Goal: Transaction & Acquisition: Purchase product/service

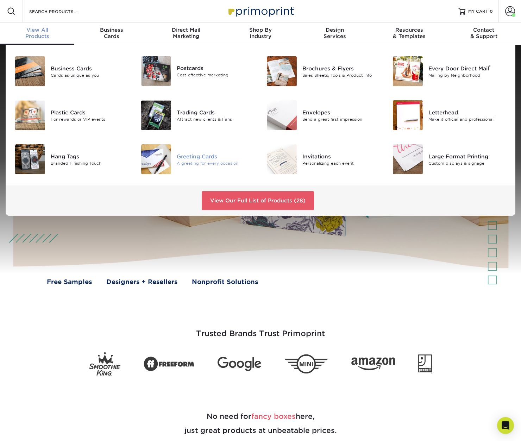
click at [199, 159] on div "Greeting Cards" at bounding box center [216, 156] width 78 height 8
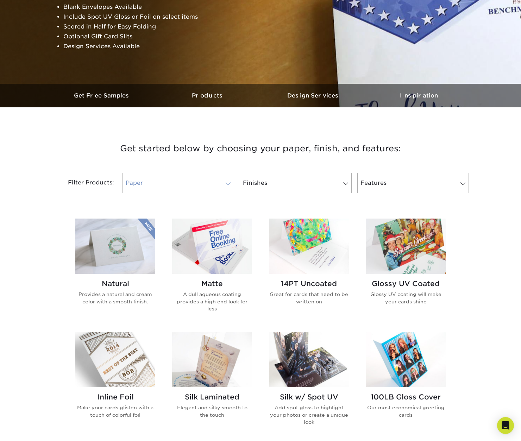
scroll to position [139, 0]
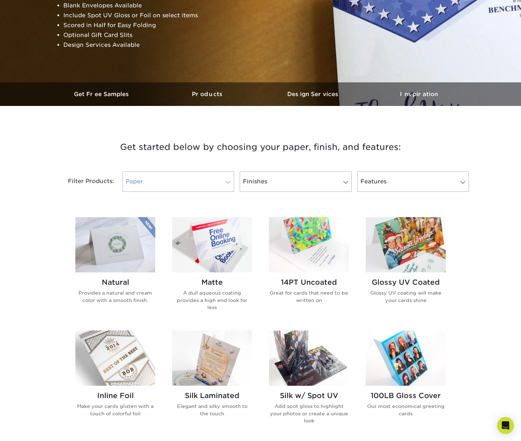
click at [172, 178] on link "Paper" at bounding box center [178, 181] width 112 height 20
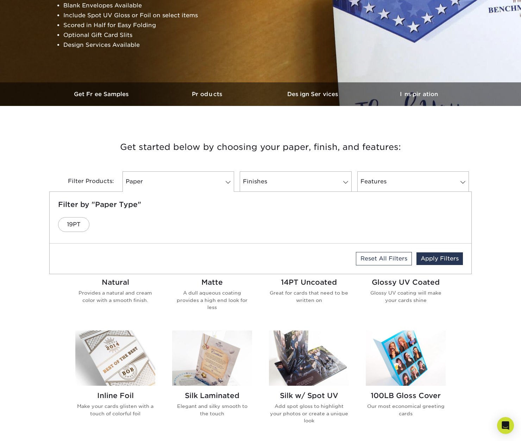
click at [42, 153] on div "Get started below by choosing your paper, finish, and features: Filtered Matche…" at bounding box center [260, 381] width 521 height 517
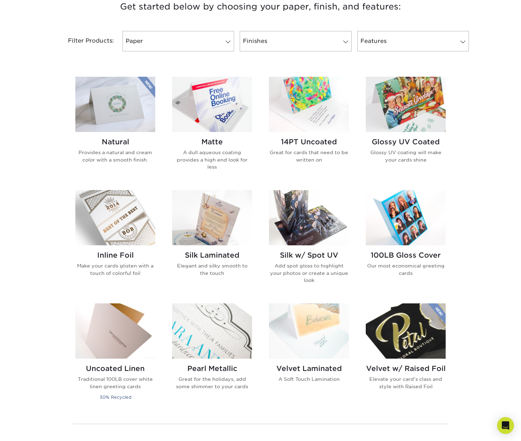
scroll to position [278, 0]
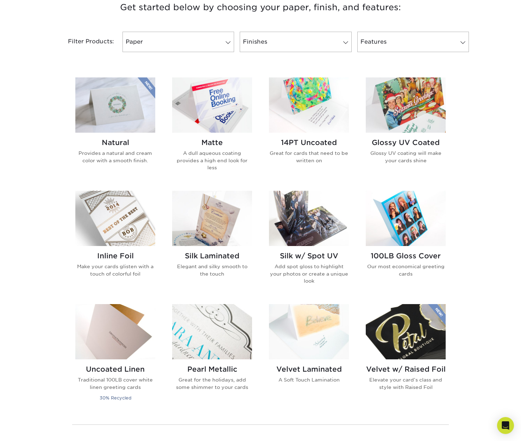
click at [126, 114] on img at bounding box center [115, 104] width 80 height 55
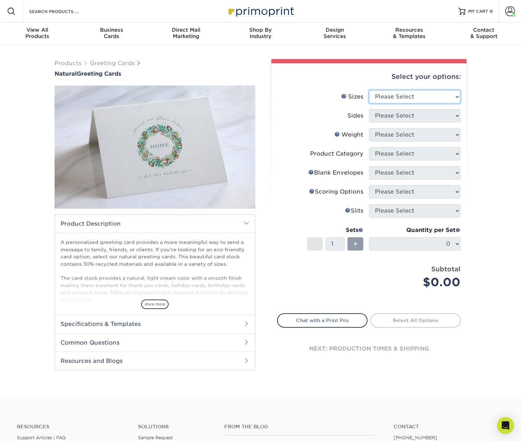
select select "4.25x11.00"
select select "32d3c223-f82c-492b-b915-ba065a00862f"
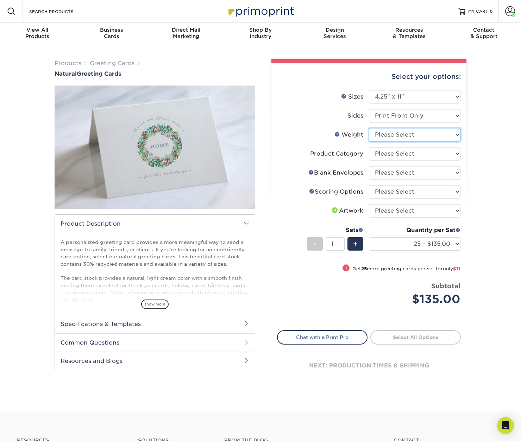
select select "14PTNT"
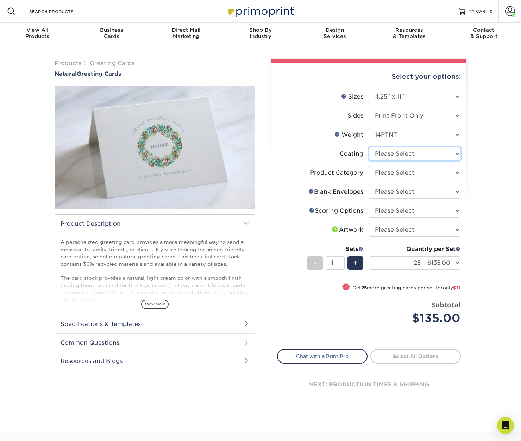
select select "3e7618de-abca-4bda-9f97-8b9129e913d8"
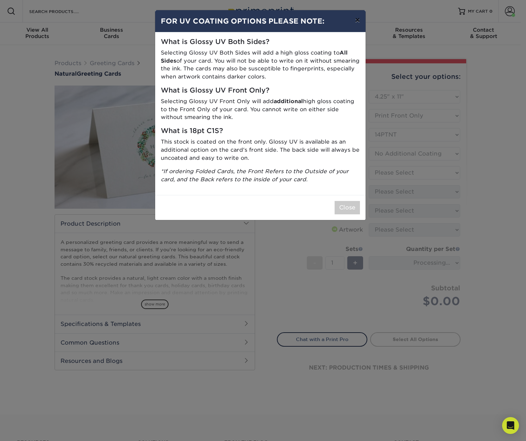
click at [358, 21] on button "×" at bounding box center [357, 20] width 16 height 20
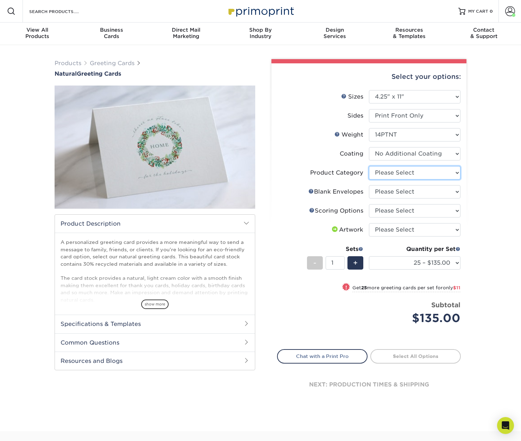
select select "b7f8198f-f281-4438-a52e-cd7a5c5c0cfc"
select select "9f137334-7cf0-4a73-8a74-a4df662606ea"
select select "b23166fa-223a-4016-b2d3-d3438452c7d9"
select select "upload"
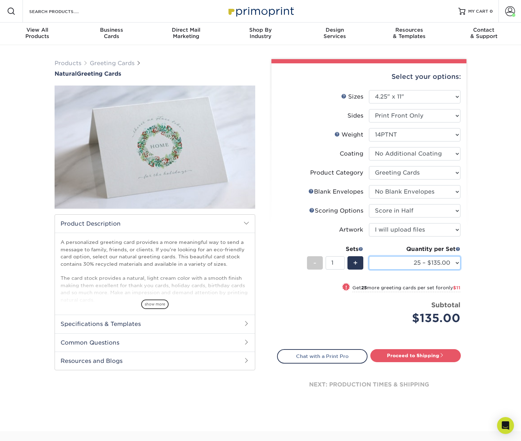
select select "50 – $146.00"
click at [128, 323] on h2 "Specifications & Templates" at bounding box center [155, 324] width 200 height 18
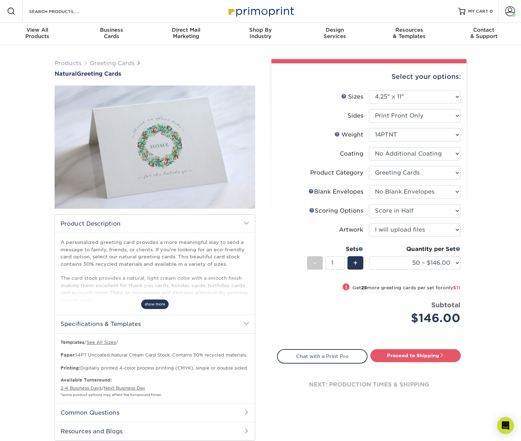
click at [154, 304] on span "show more" at bounding box center [154, 305] width 27 height 10
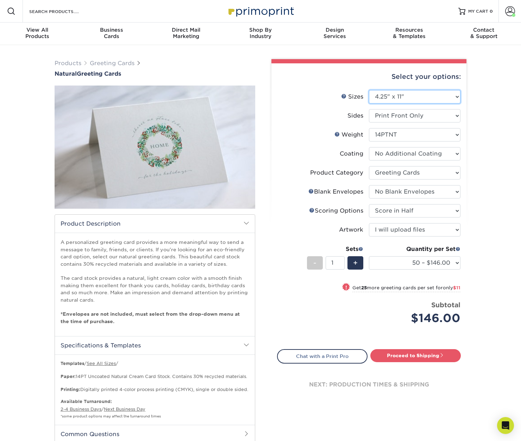
select select "5.50x8.50"
select select "-1"
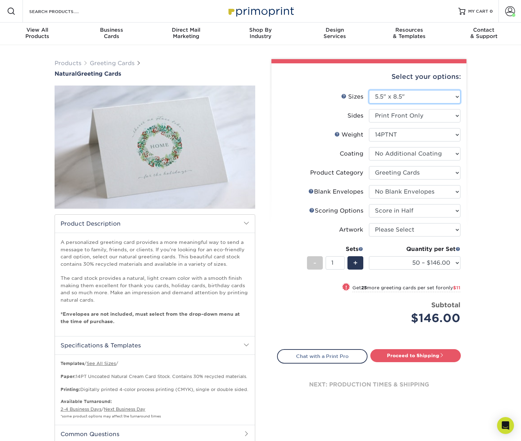
select select "-1"
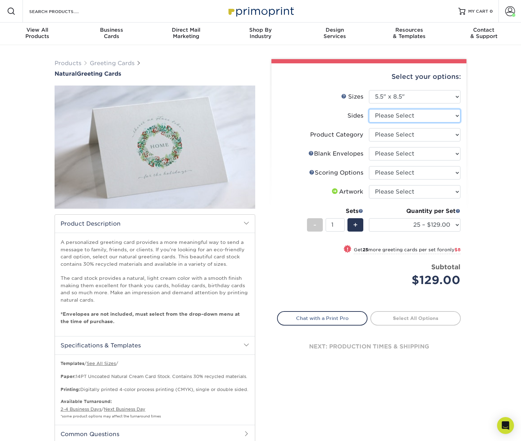
select select "32d3c223-f82c-492b-b915-ba065a00862f"
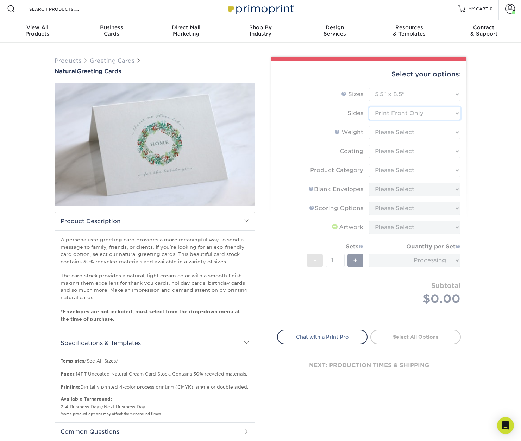
scroll to position [5, 0]
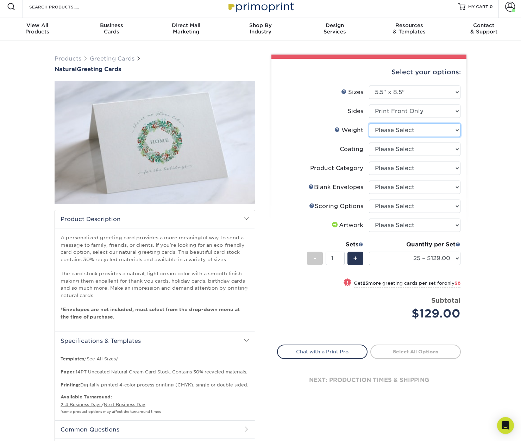
select select "14PTNT"
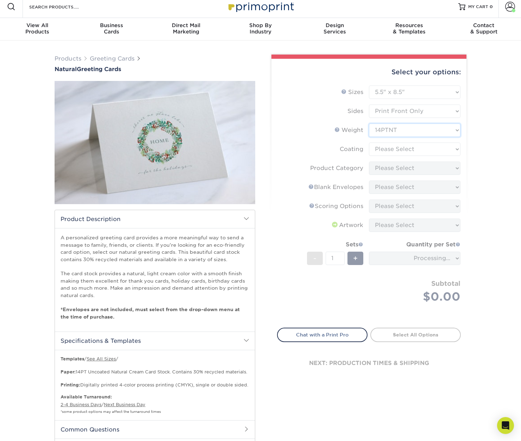
scroll to position [0, 0]
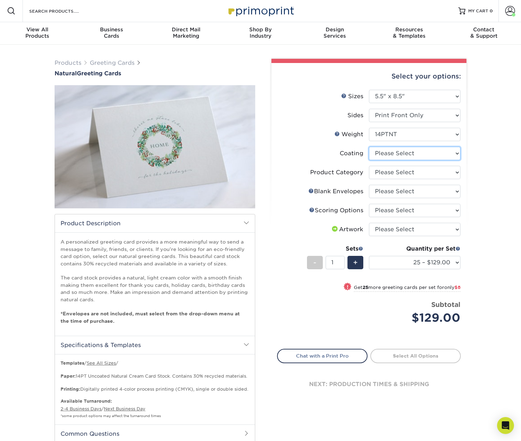
select select "3e7618de-abca-4bda-9f97-8b9129e913d8"
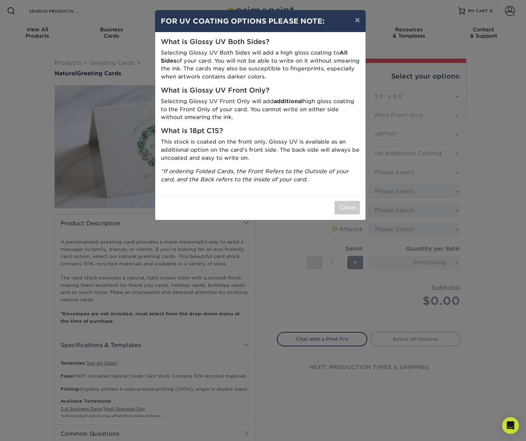
click at [357, 19] on button "×" at bounding box center [357, 20] width 16 height 20
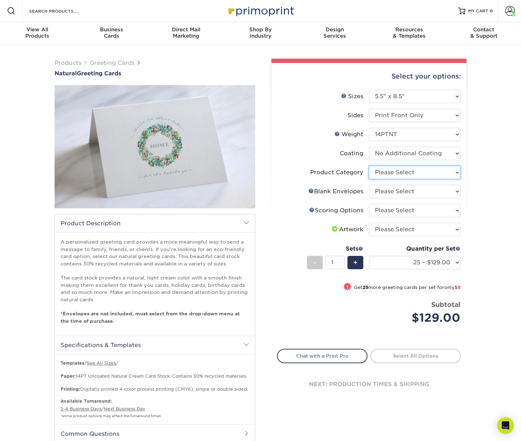
select select "b7f8198f-f281-4438-a52e-cd7a5c5c0cfc"
select select "upload"
